Goal: Task Accomplishment & Management: Use online tool/utility

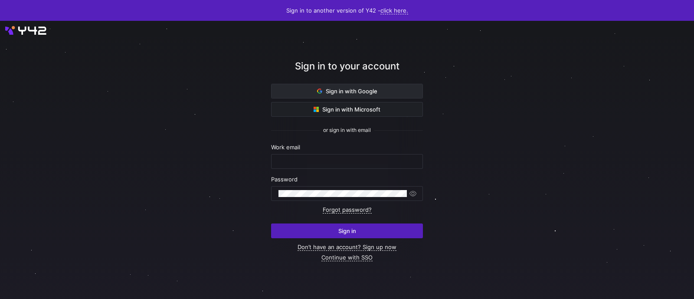
click at [357, 88] on span "Sign in with Google" at bounding box center [347, 91] width 60 height 7
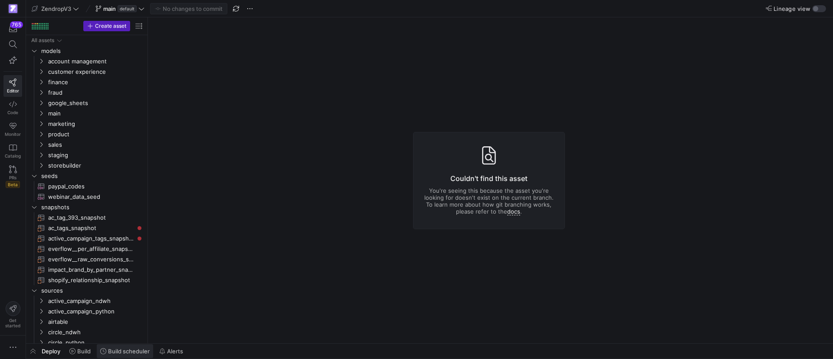
click at [134, 350] on span "Build scheduler" at bounding box center [129, 350] width 42 height 7
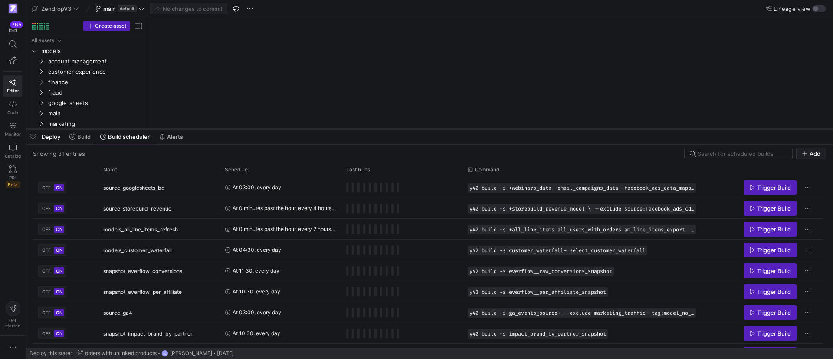
drag, startPoint x: 246, startPoint y: 199, endPoint x: 258, endPoint y: 119, distance: 81.5
click at [258, 128] on div at bounding box center [429, 129] width 807 height 3
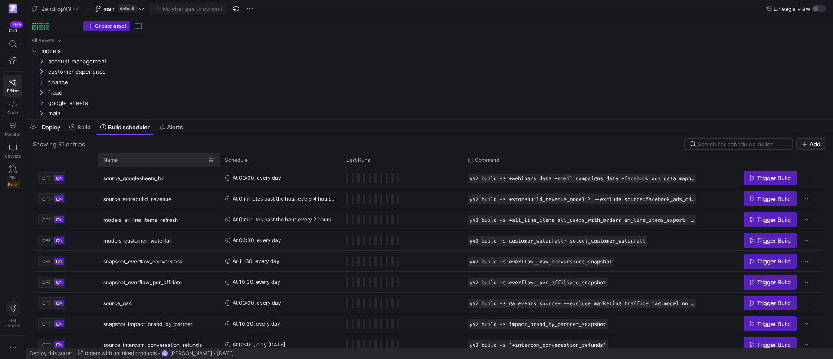
click at [147, 163] on div "Name" at bounding box center [155, 160] width 105 height 10
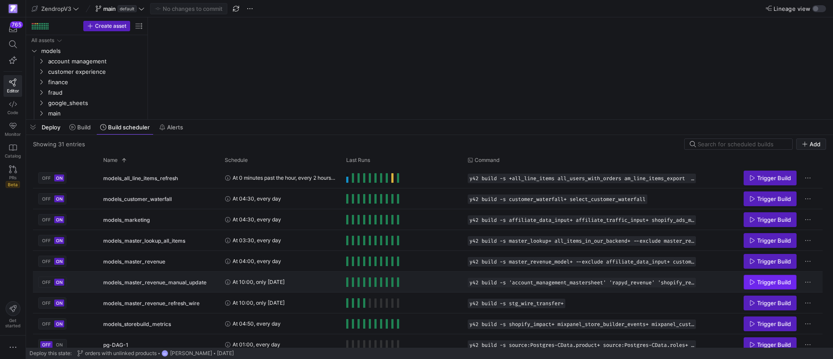
click at [758, 278] on span "Trigger Build" at bounding box center [774, 281] width 34 height 7
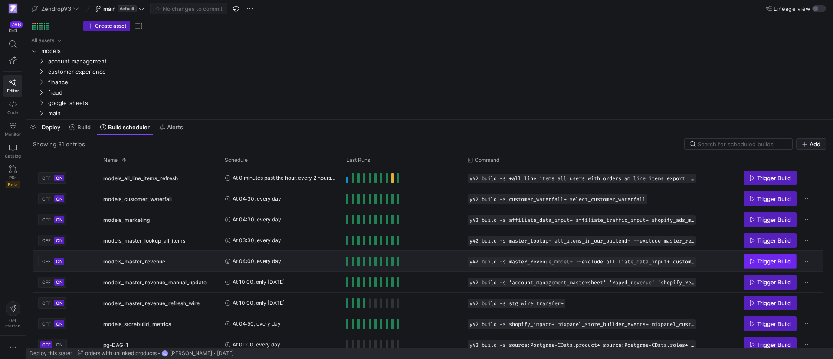
click at [750, 263] on icon "Press SPACE to select this row." at bounding box center [752, 260] width 5 height 5
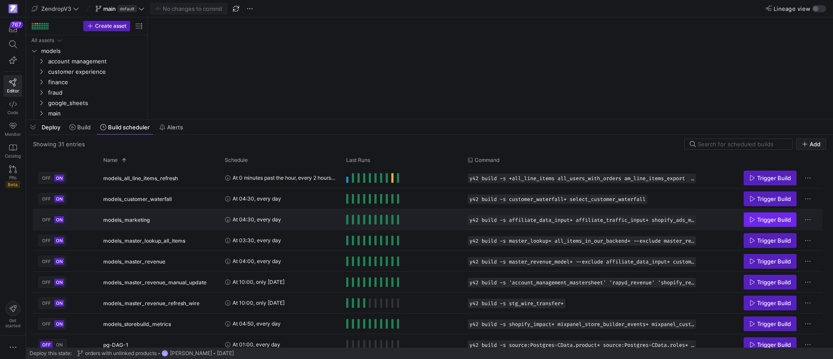
click at [769, 226] on span "Press SPACE to select this row." at bounding box center [770, 220] width 52 height 14
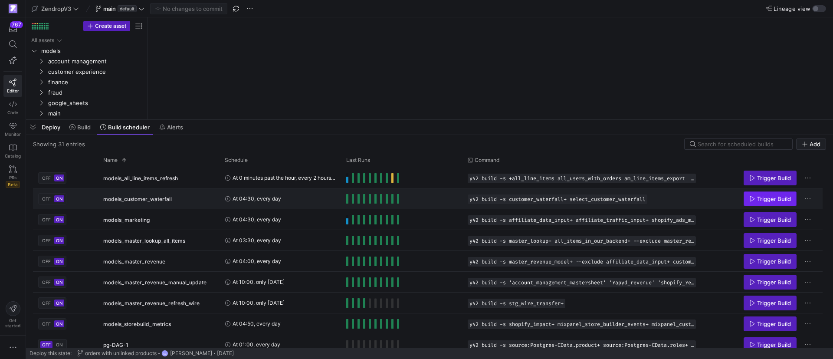
click at [765, 196] on span "Trigger Build" at bounding box center [774, 198] width 34 height 7
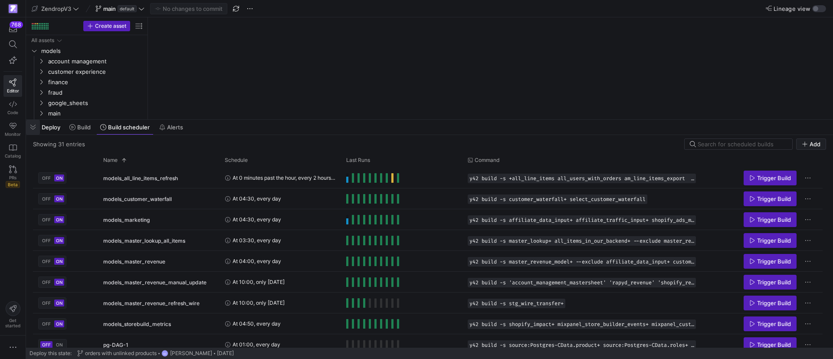
drag, startPoint x: 33, startPoint y: 128, endPoint x: 77, endPoint y: 143, distance: 46.1
click at [33, 128] on span "button" at bounding box center [33, 127] width 14 height 15
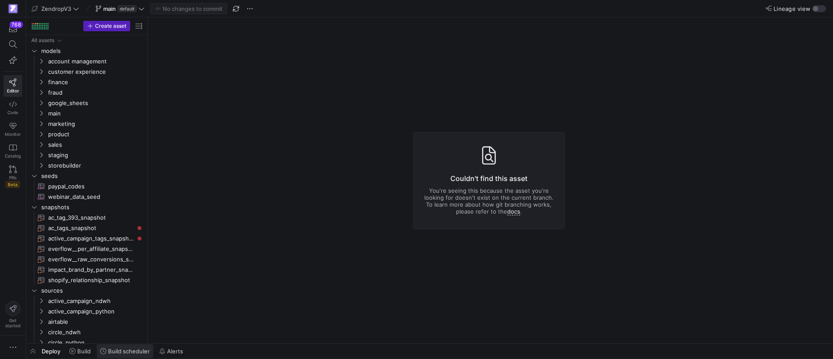
click at [118, 352] on span "Build scheduler" at bounding box center [129, 350] width 42 height 7
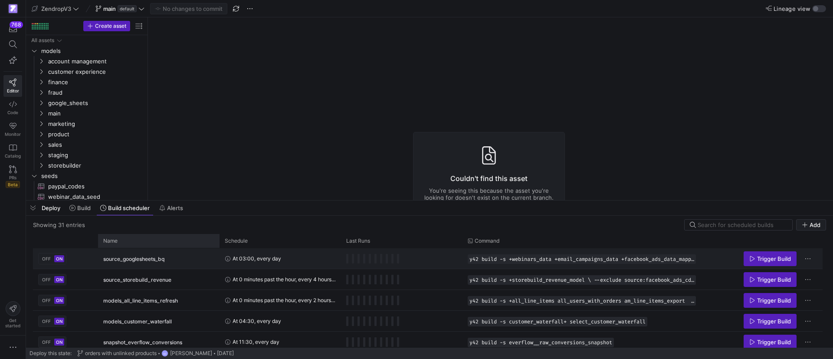
click at [125, 241] on div "Name" at bounding box center [155, 241] width 105 height 10
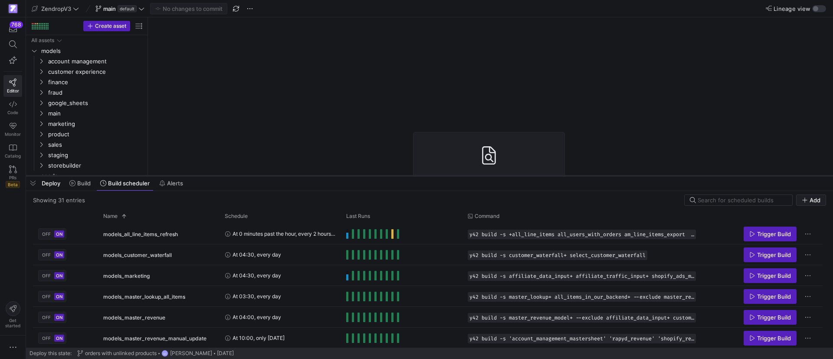
drag, startPoint x: 229, startPoint y: 200, endPoint x: 258, endPoint y: 183, distance: 32.9
click at [258, 177] on div at bounding box center [429, 175] width 807 height 3
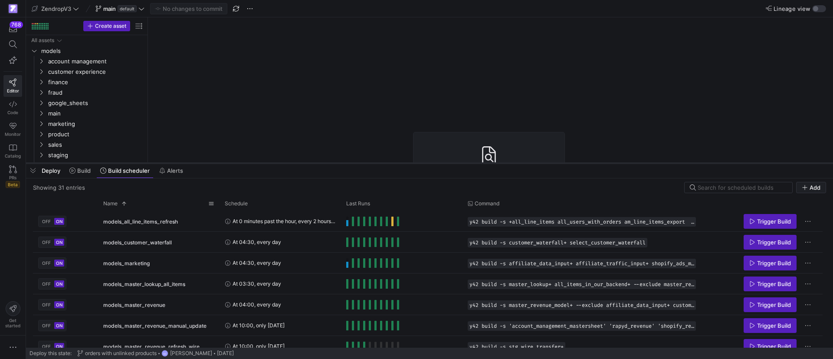
drag, startPoint x: 208, startPoint y: 184, endPoint x: 211, endPoint y: 164, distance: 20.6
click at [211, 164] on div at bounding box center [429, 162] width 807 height 3
